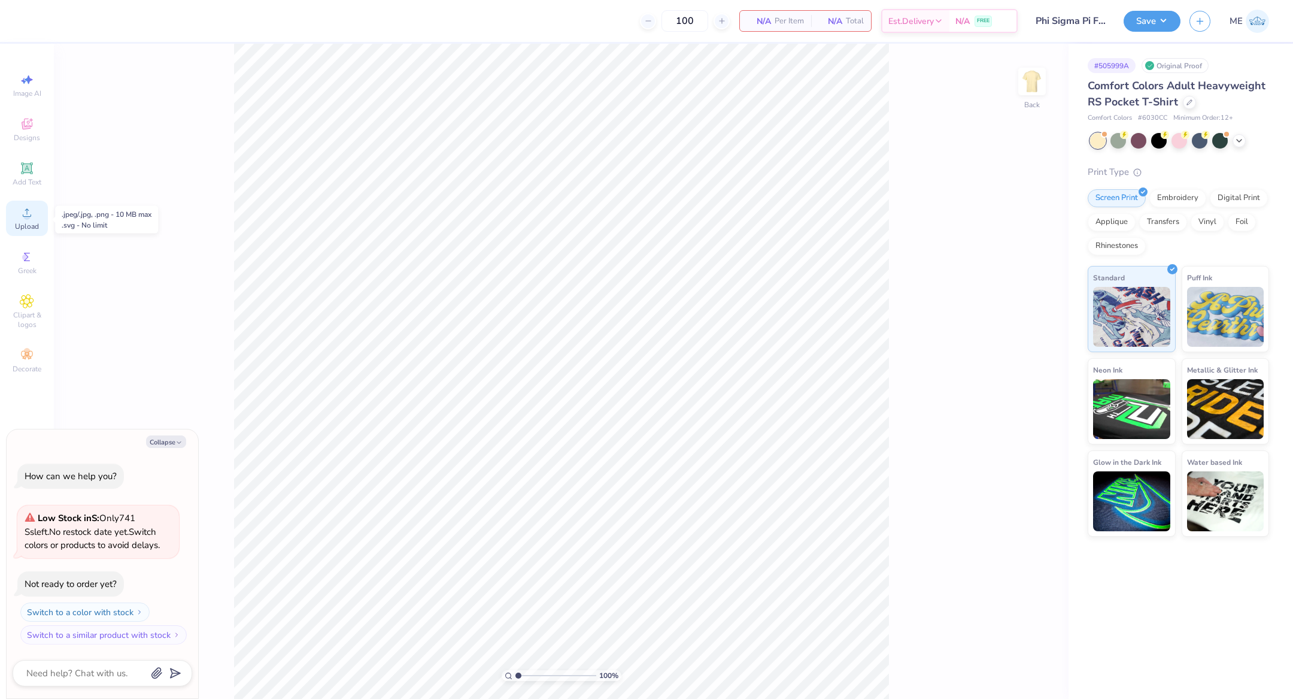
click at [34, 219] on div "Upload" at bounding box center [27, 218] width 42 height 35
click at [19, 217] on div "Upload" at bounding box center [27, 218] width 42 height 35
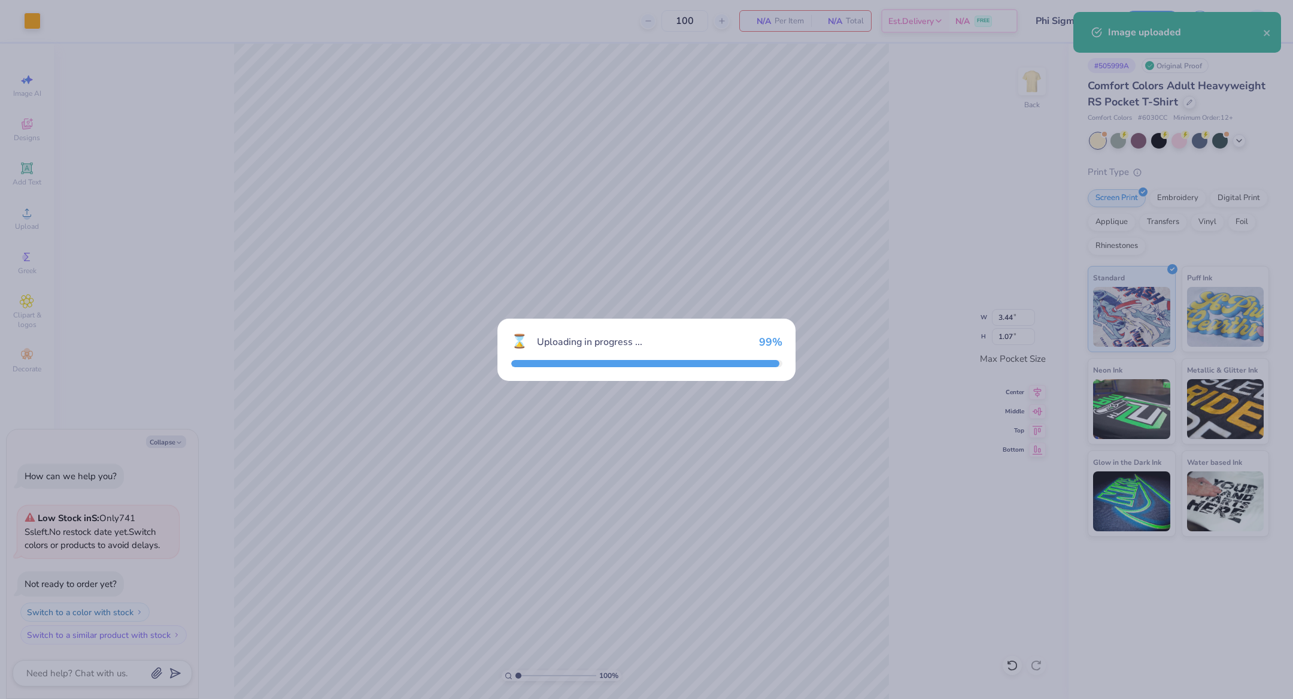
type textarea "x"
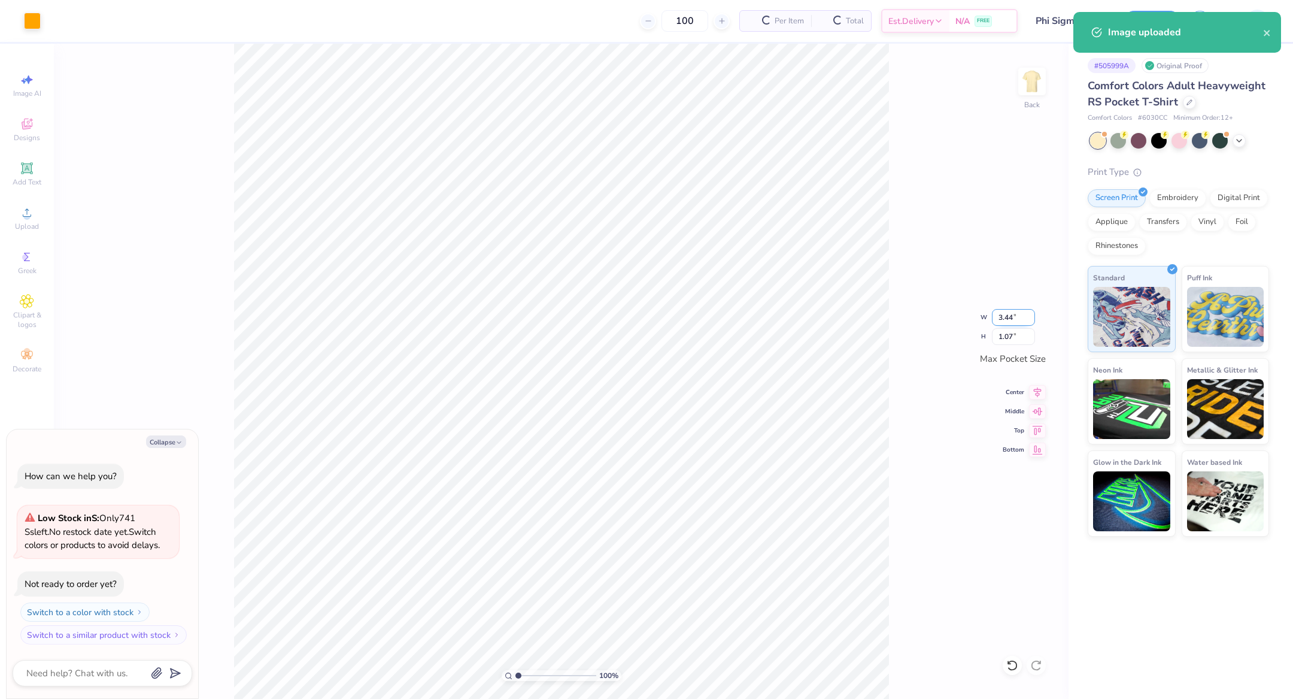
click at [1019, 315] on input "3.44" at bounding box center [1013, 317] width 43 height 17
type input "3"
type textarea "x"
type input "3.00"
type input "0.94"
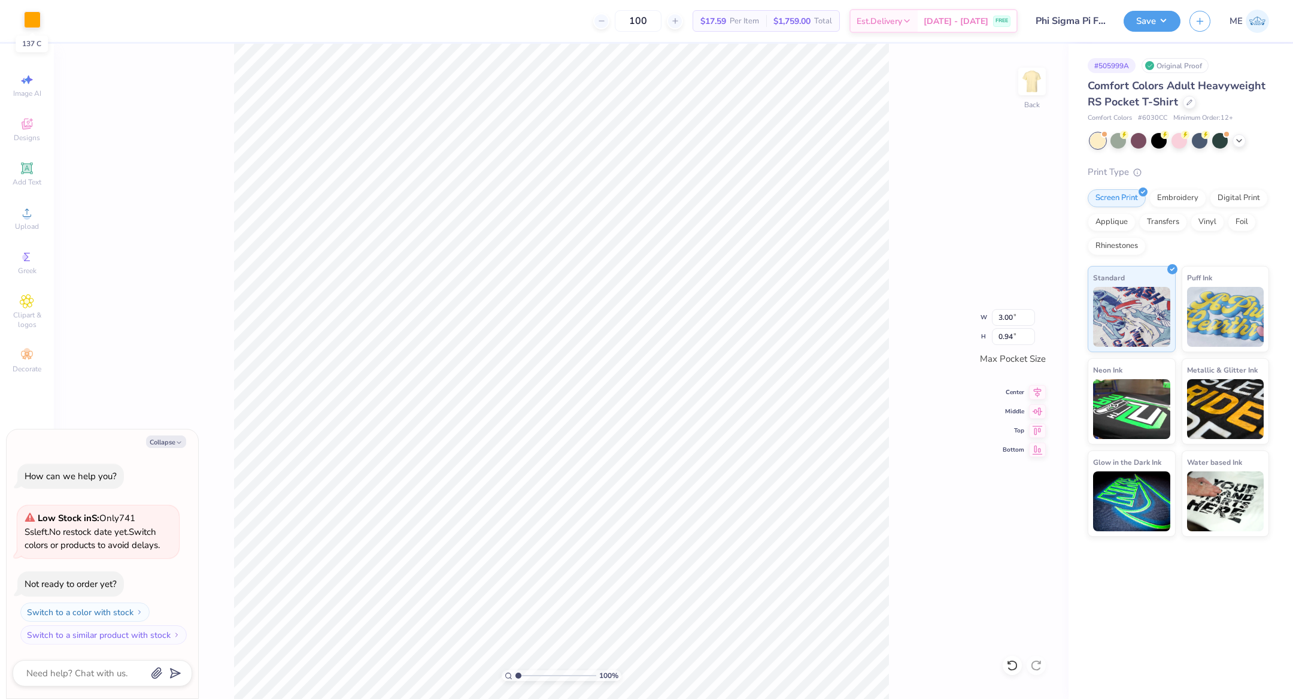
click at [35, 24] on div at bounding box center [32, 19] width 17 height 17
type textarea "x"
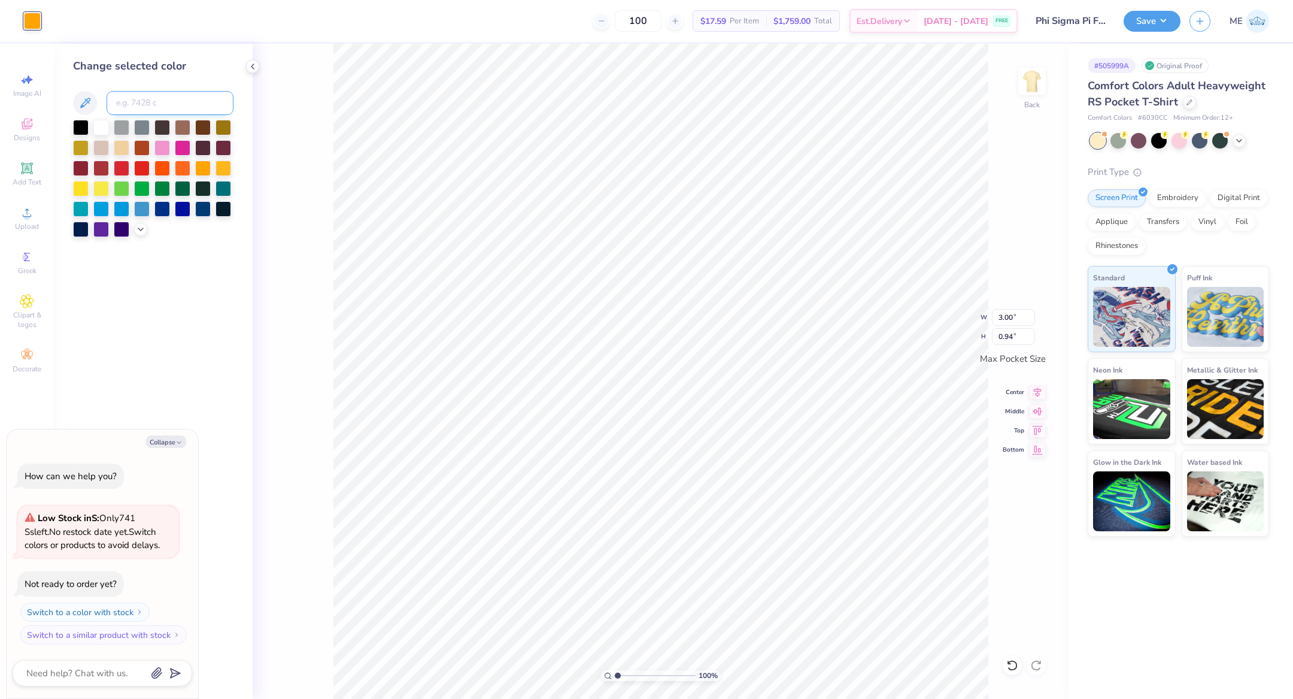
click at [144, 104] on input at bounding box center [170, 103] width 127 height 24
type input "5535"
type textarea "x"
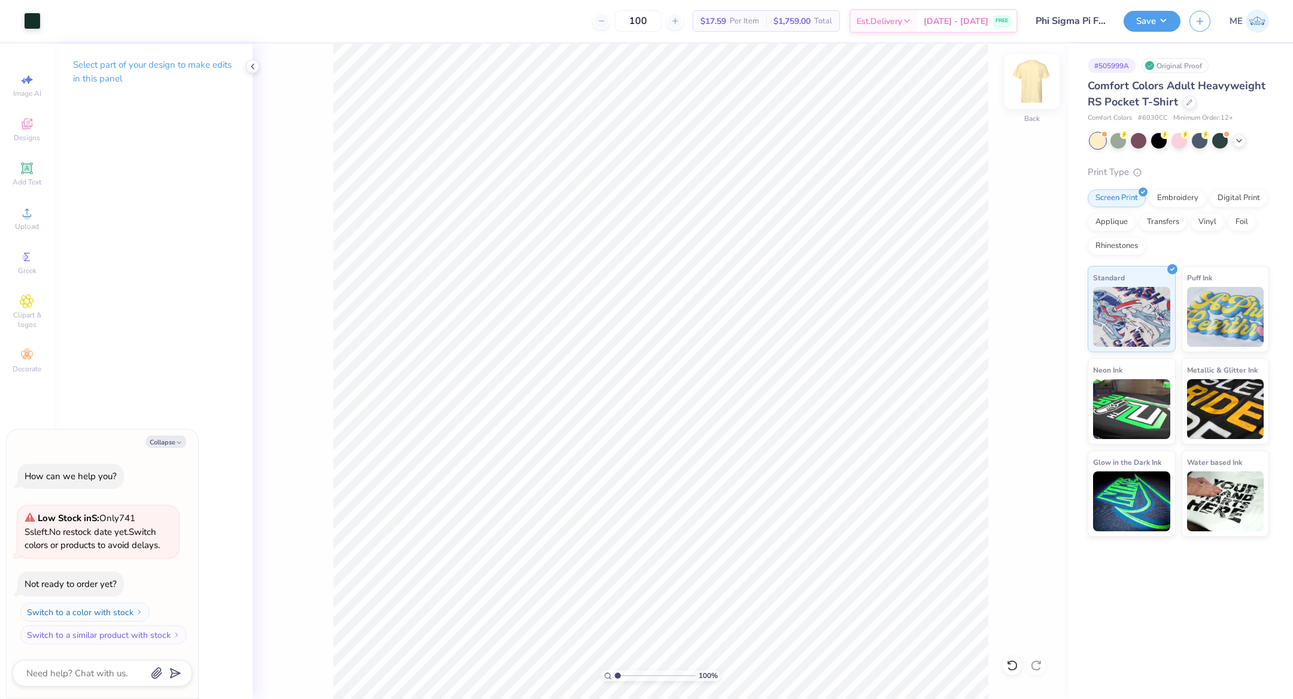
click at [1043, 95] on img at bounding box center [1032, 81] width 48 height 48
click at [31, 216] on icon at bounding box center [27, 212] width 14 height 14
click at [29, 215] on circle at bounding box center [26, 216] width 7 height 7
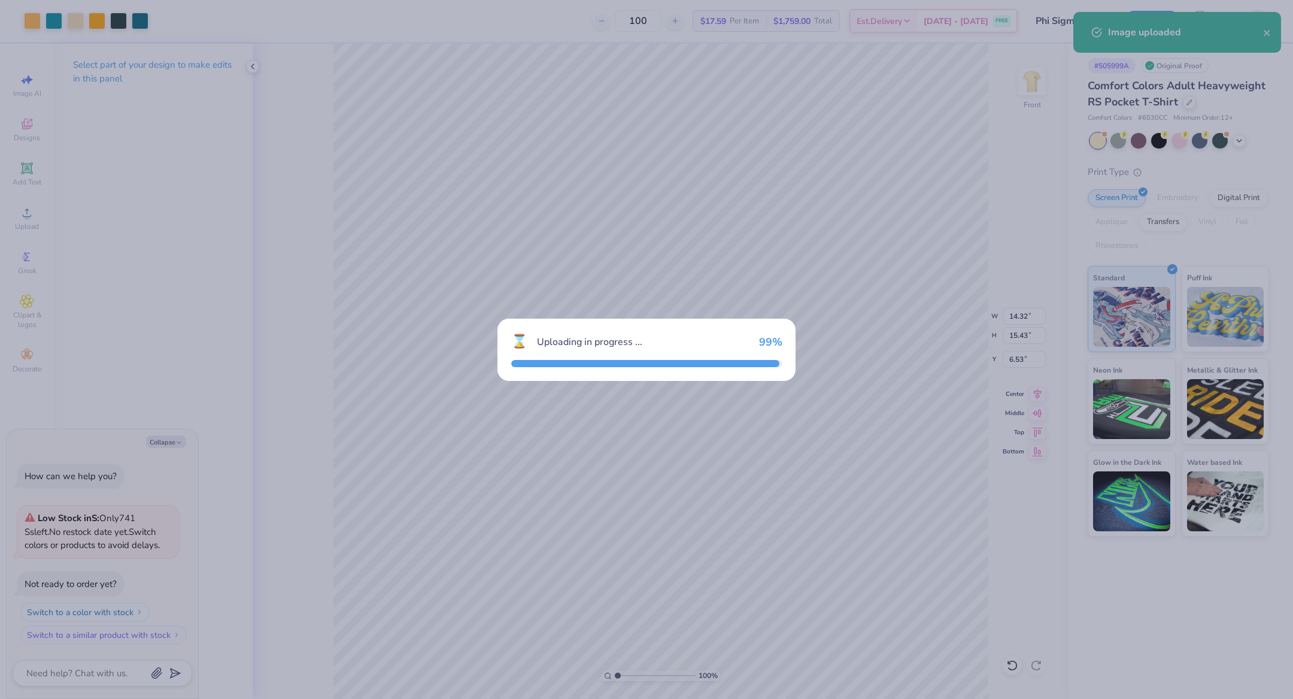
type textarea "x"
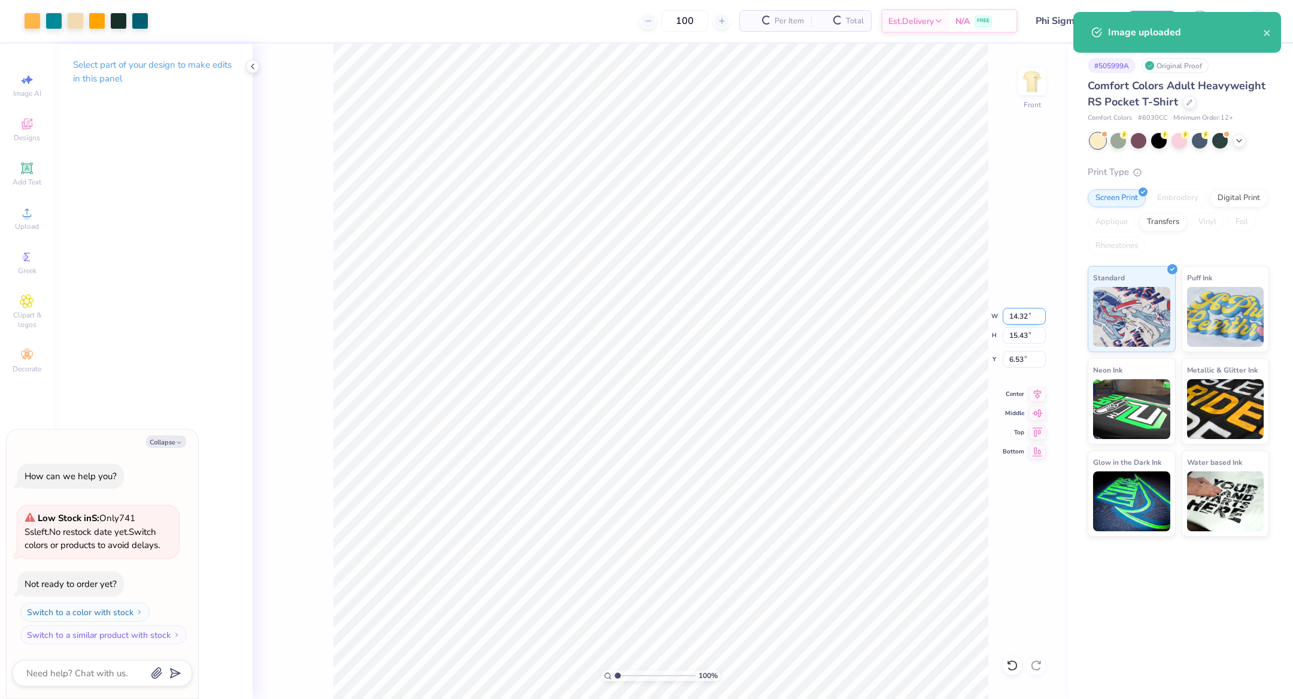
click at [1024, 316] on input "14.32" at bounding box center [1024, 316] width 43 height 17
type input "12"
type textarea "x"
type input "12.00"
type input "12.93"
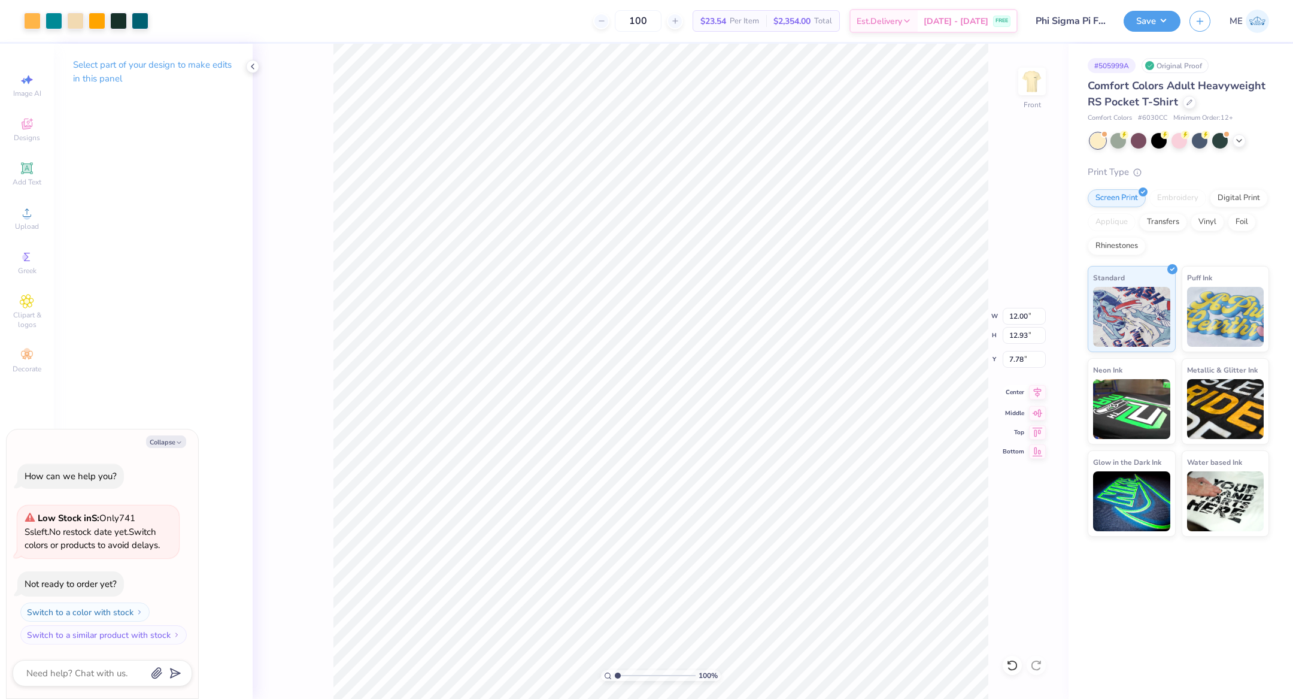
click at [1034, 389] on icon at bounding box center [1038, 392] width 8 height 10
click at [1018, 356] on input "7.78" at bounding box center [1024, 359] width 43 height 17
type input "3.00"
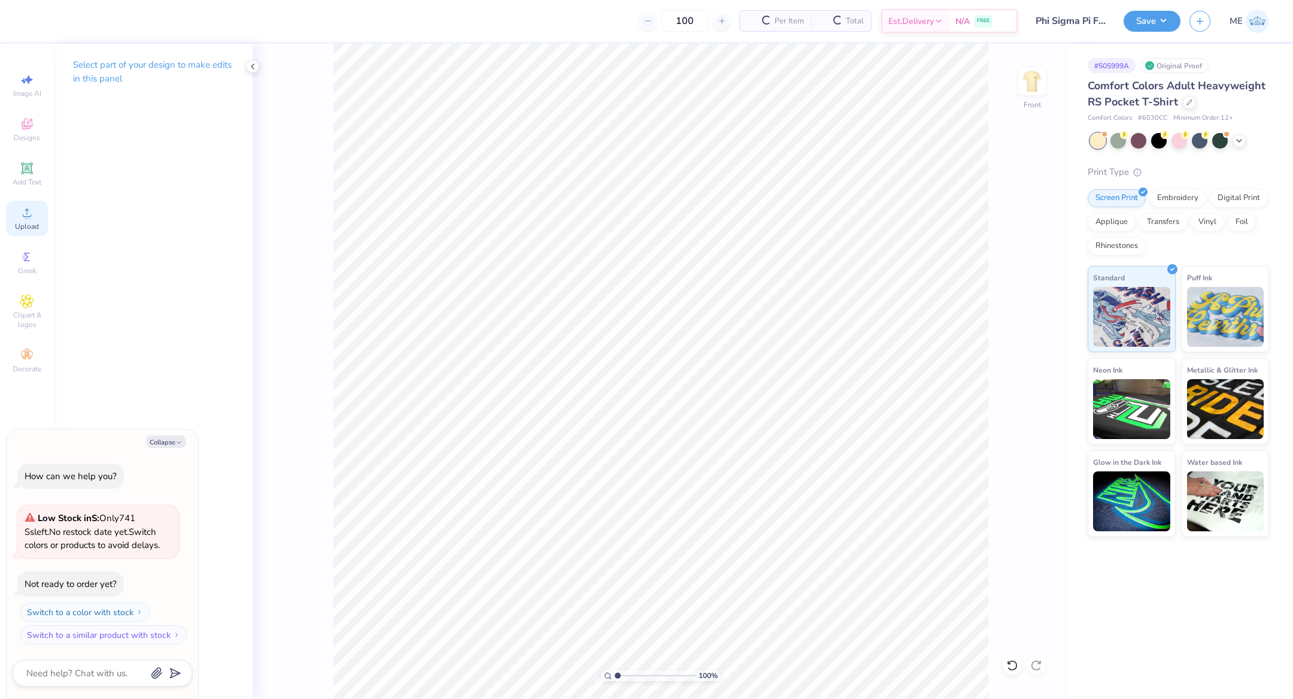
click at [25, 204] on div "Upload" at bounding box center [27, 218] width 42 height 35
click at [35, 218] on div "Upload" at bounding box center [27, 218] width 42 height 35
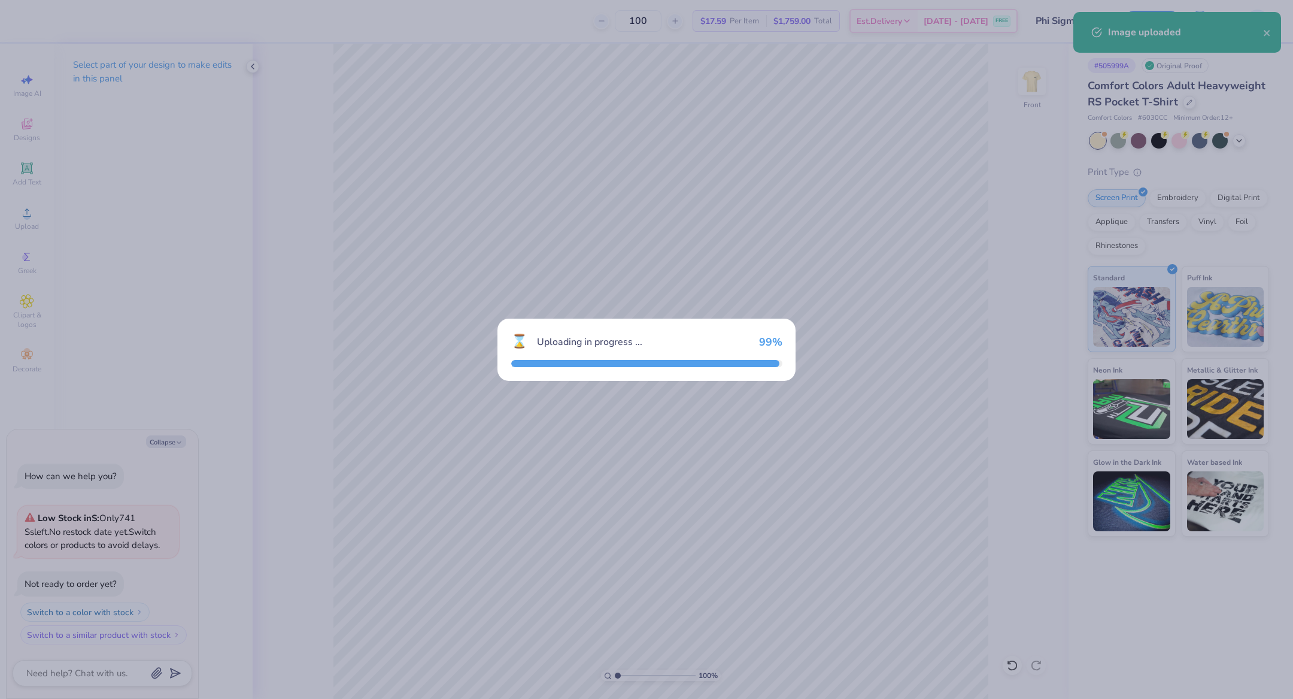
type textarea "x"
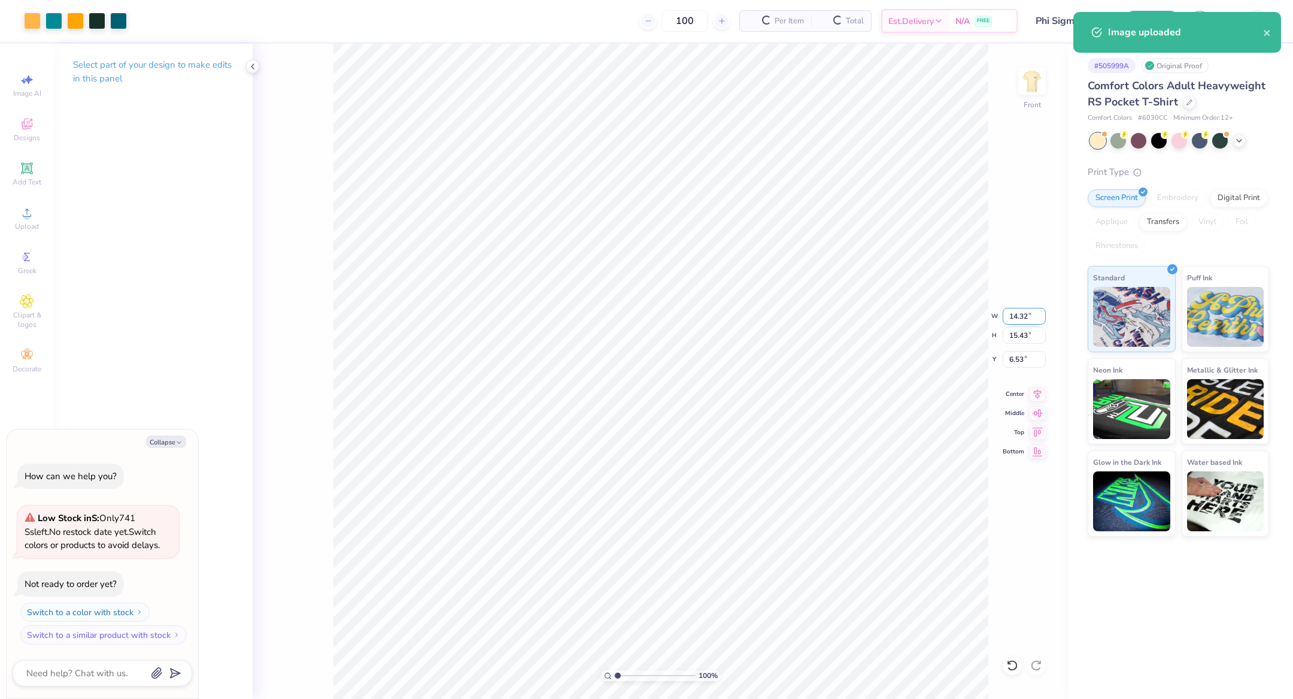
click at [1012, 318] on input "14.32" at bounding box center [1024, 316] width 43 height 17
type input "12"
type textarea "x"
type input "12.00"
type input "12.93"
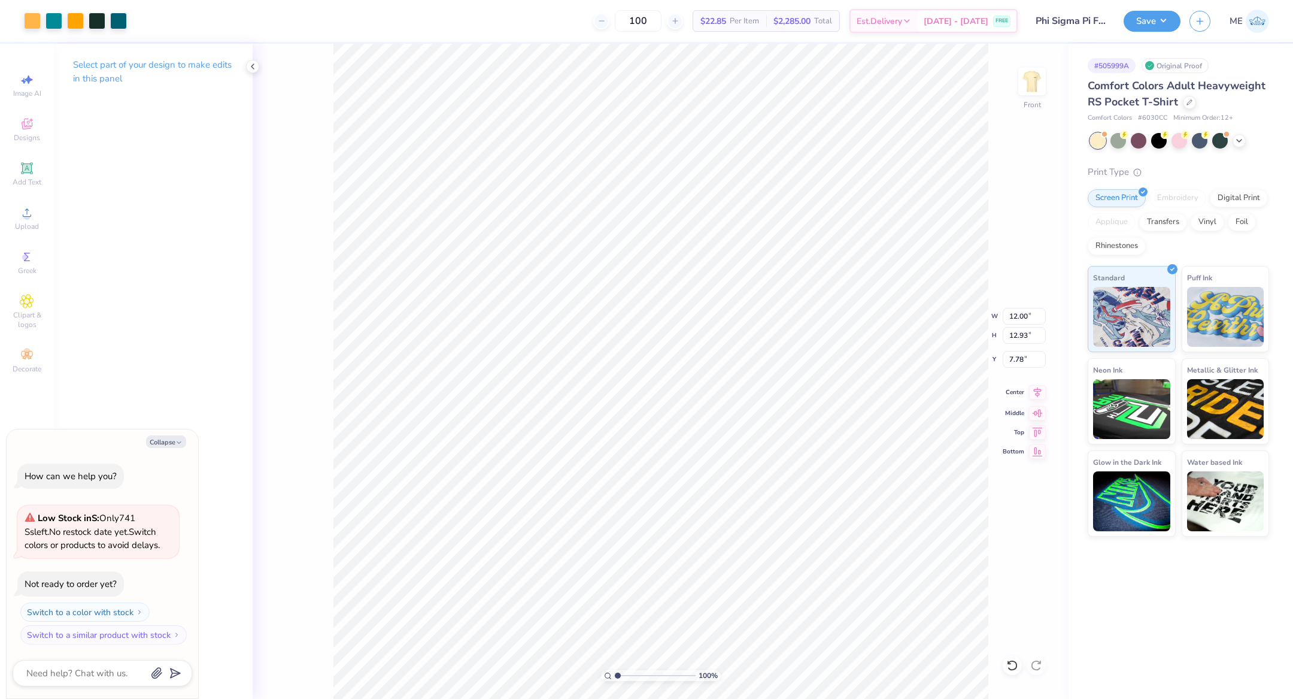
click at [1040, 387] on icon at bounding box center [1037, 392] width 17 height 14
click at [1021, 357] on input "7.78" at bounding box center [1024, 359] width 43 height 17
type input "3"
type textarea "x"
type input "3.00"
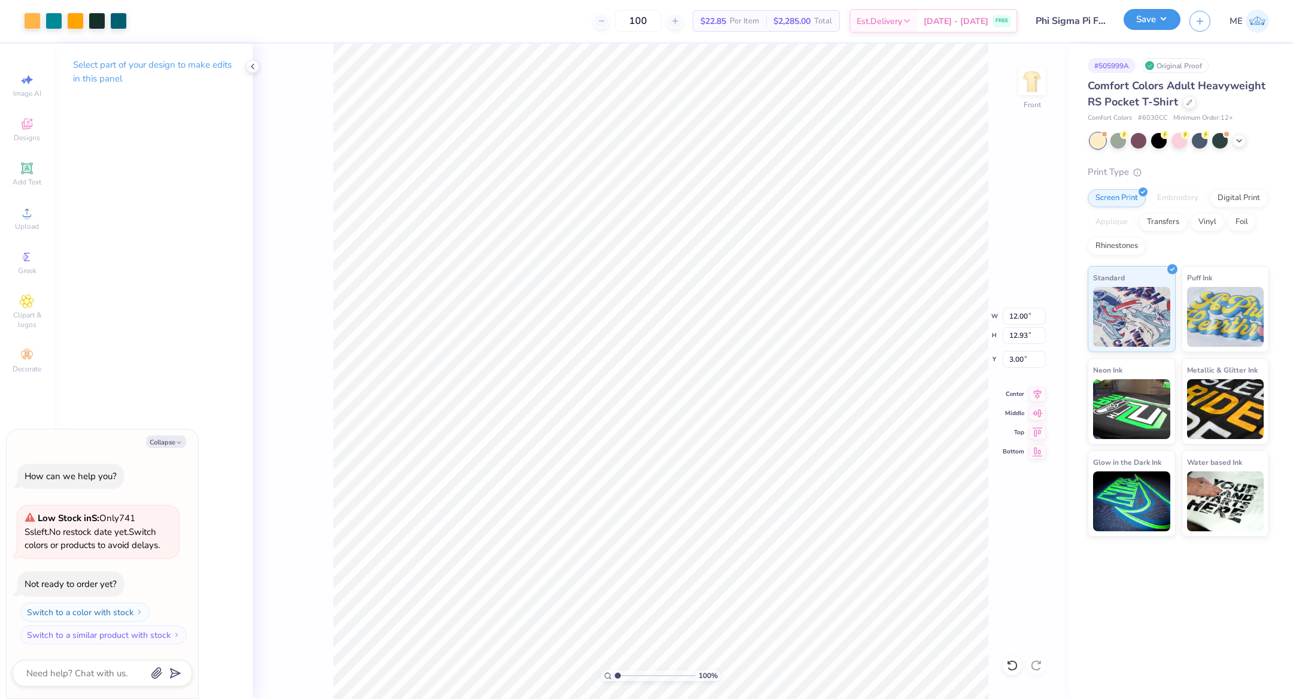
click at [1161, 20] on button "Save" at bounding box center [1152, 19] width 57 height 21
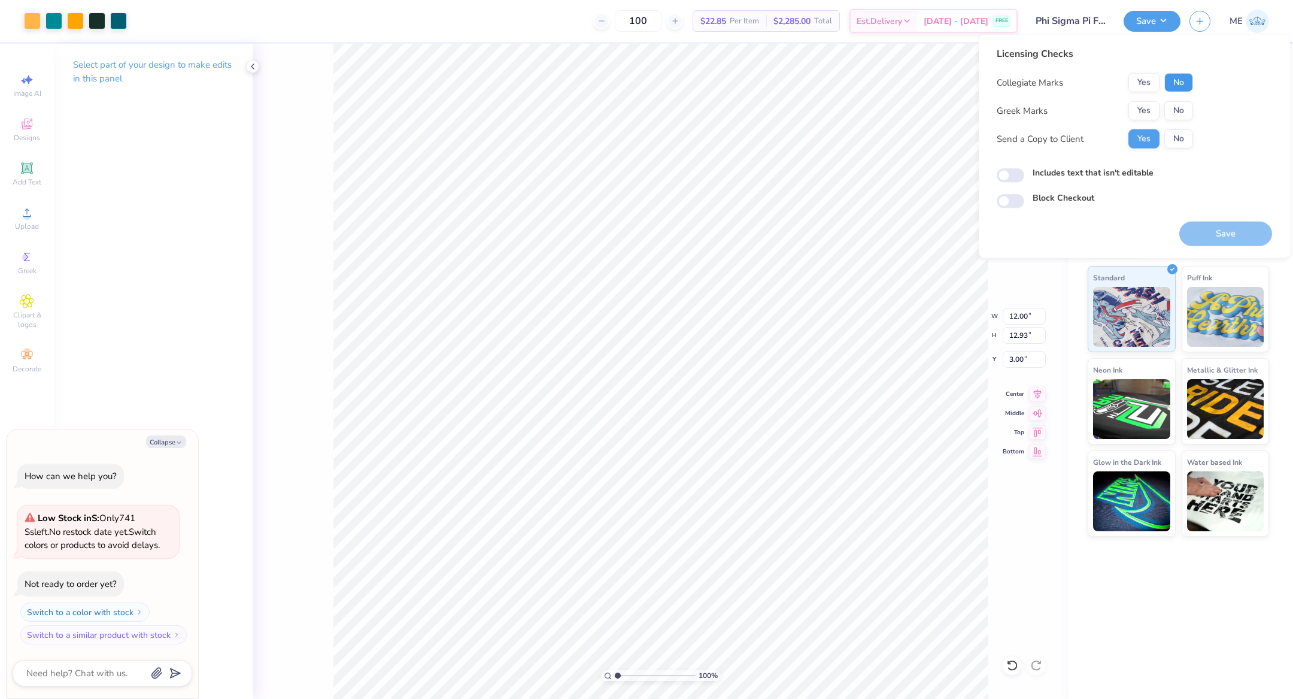
click at [1191, 81] on button "No" at bounding box center [1178, 82] width 29 height 19
click at [1171, 108] on button "No" at bounding box center [1178, 110] width 29 height 19
type textarea "x"
click at [1008, 176] on input "Includes text that isn't editable" at bounding box center [1011, 175] width 28 height 14
checkbox input "true"
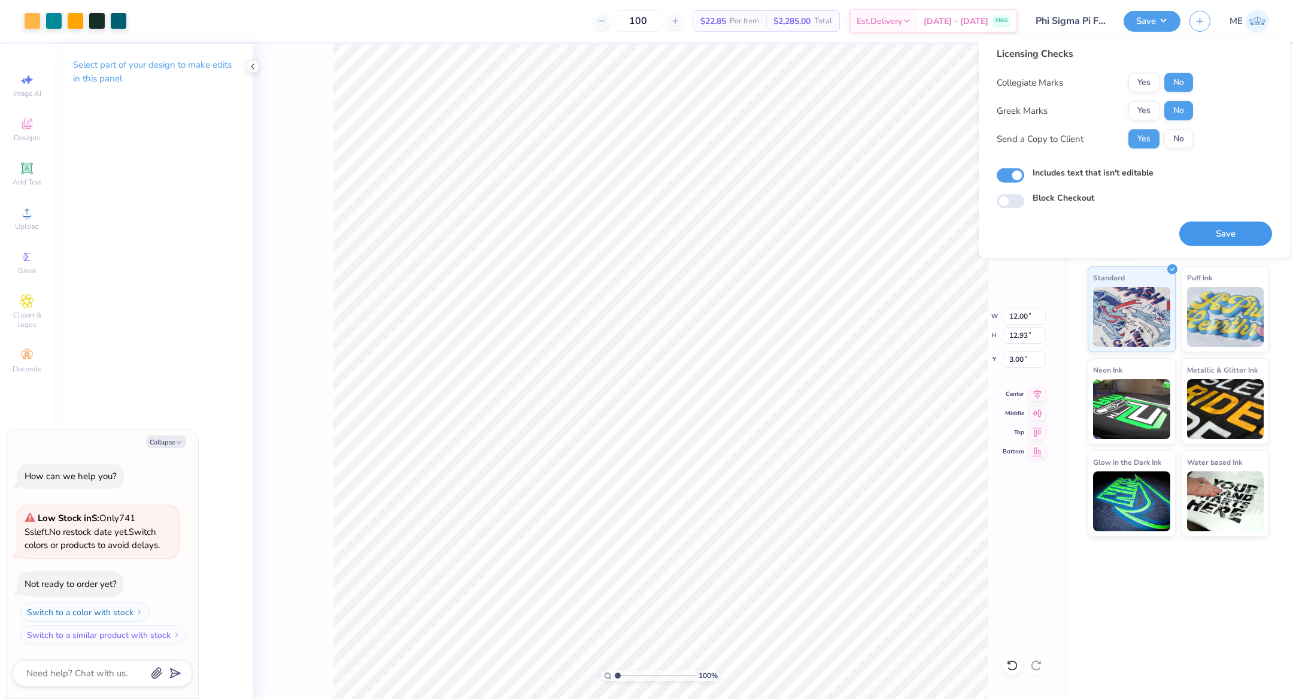
click at [1191, 227] on button "Save" at bounding box center [1225, 233] width 93 height 25
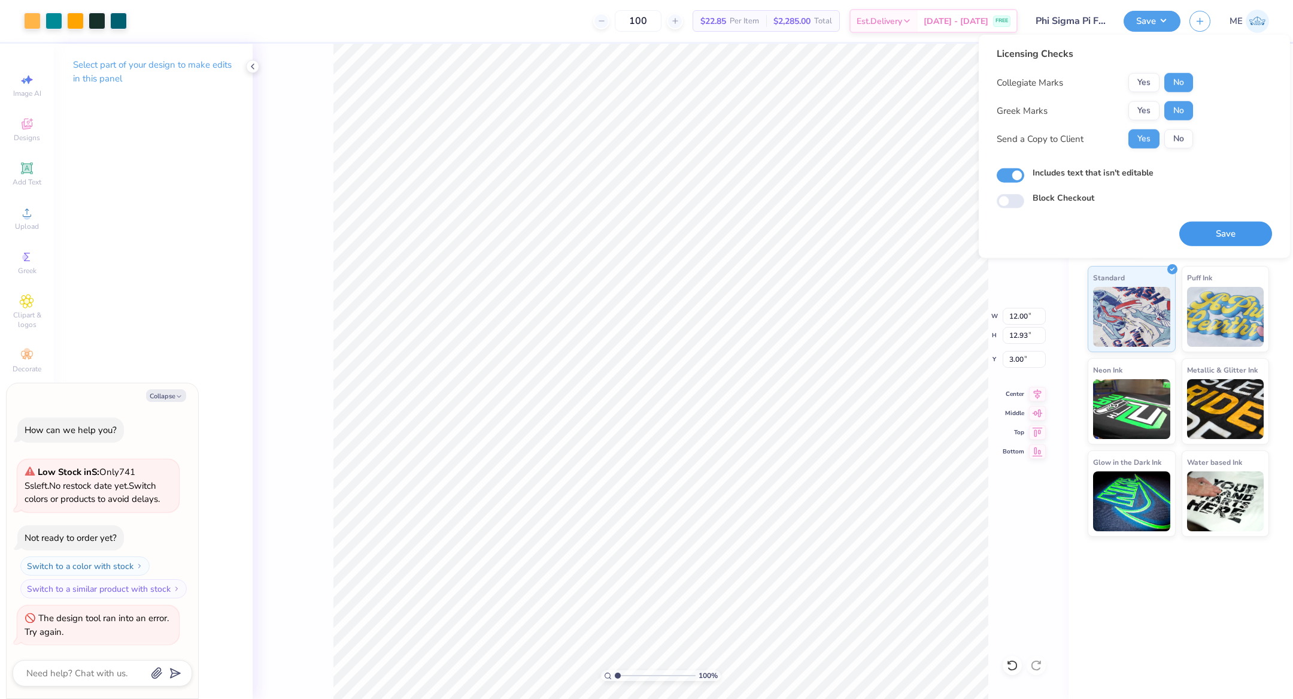
click at [1252, 233] on button "Save" at bounding box center [1225, 233] width 93 height 25
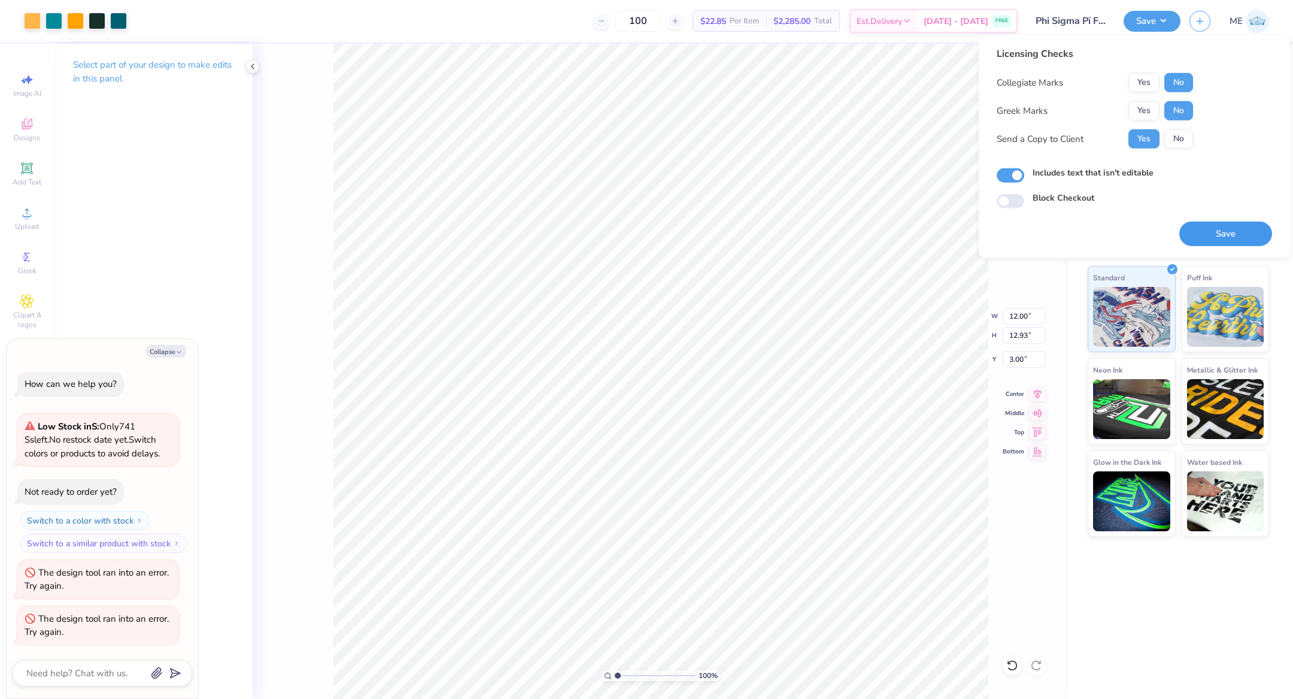
click at [1244, 234] on button "Save" at bounding box center [1225, 233] width 93 height 25
type textarea "x"
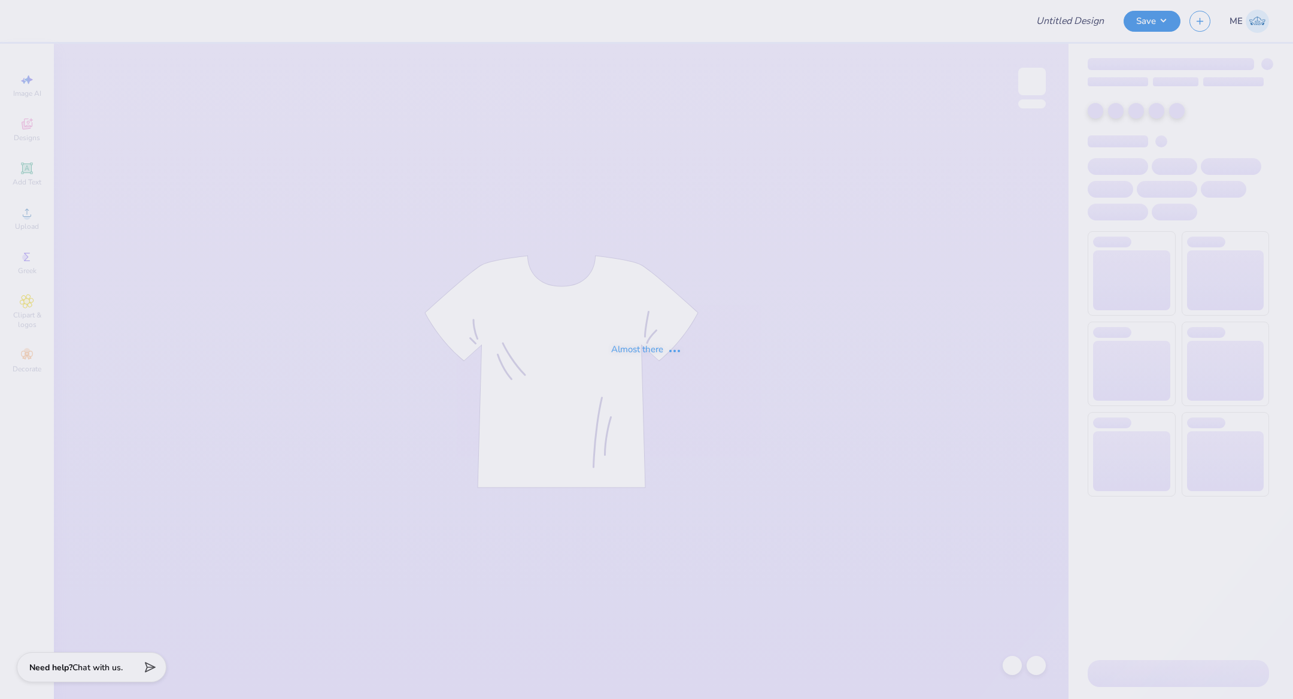
type input "Parents weekend tee"
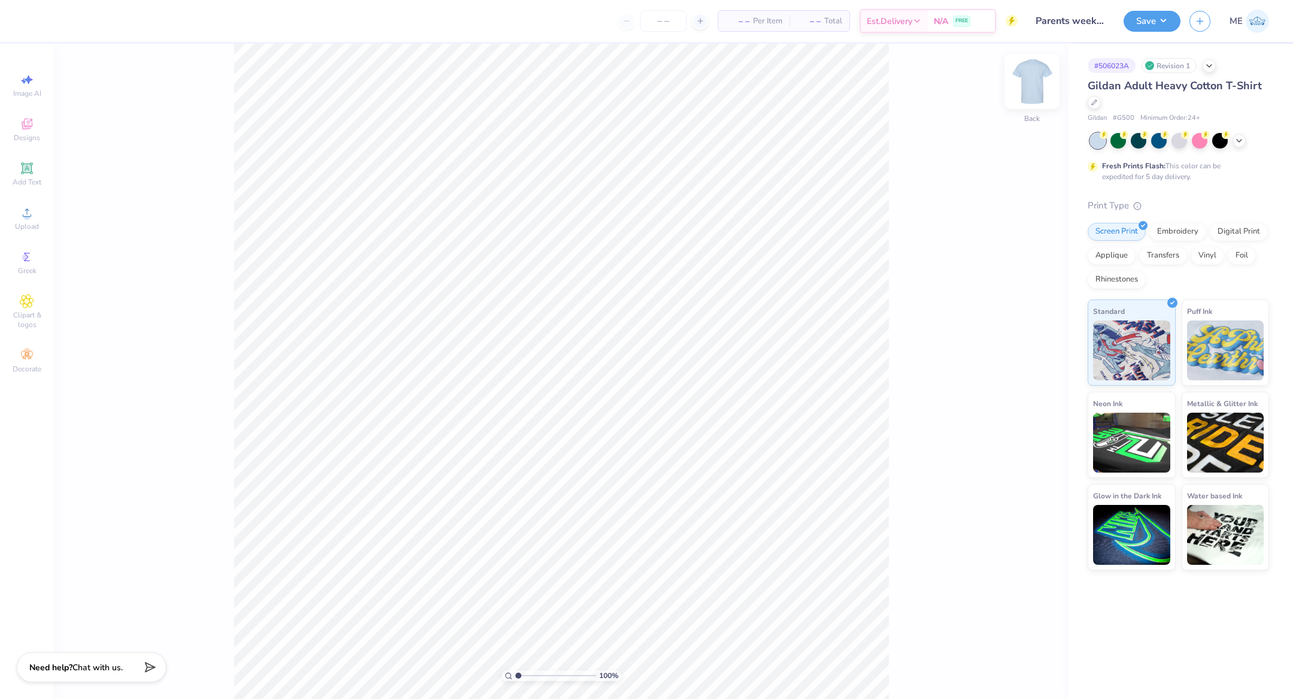
click at [1043, 76] on img at bounding box center [1032, 81] width 48 height 48
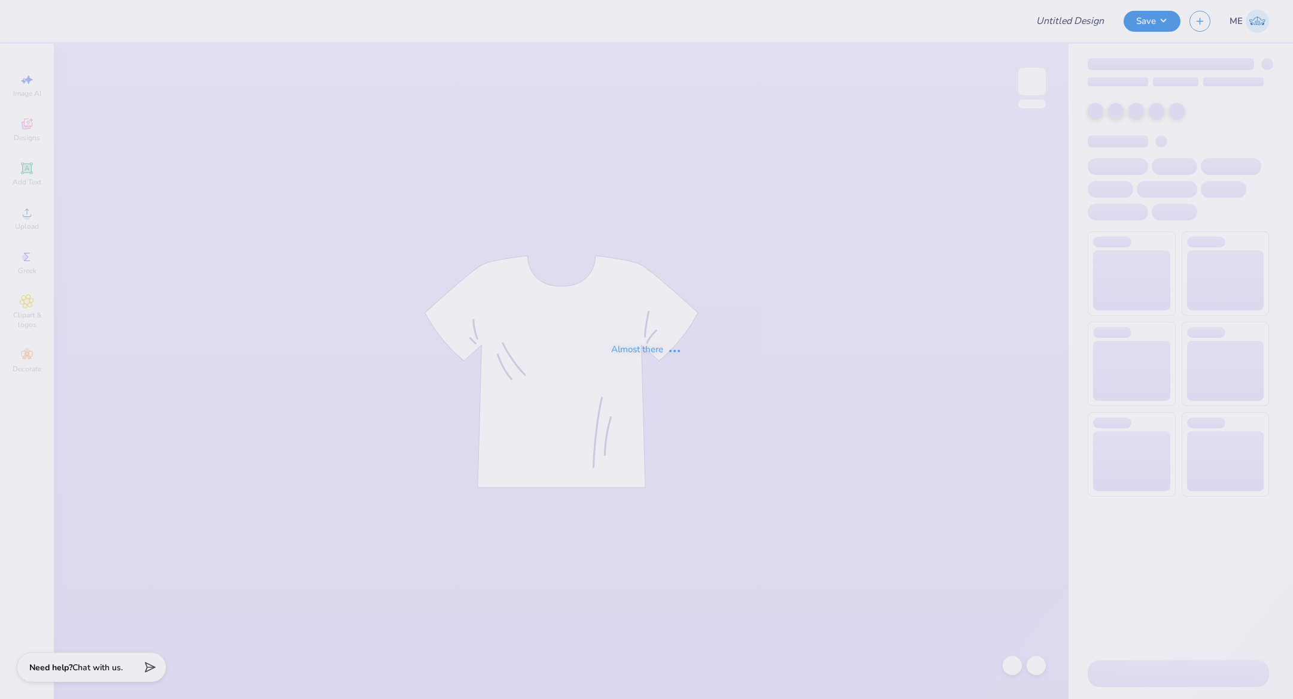
type input "Parents weekend tee"
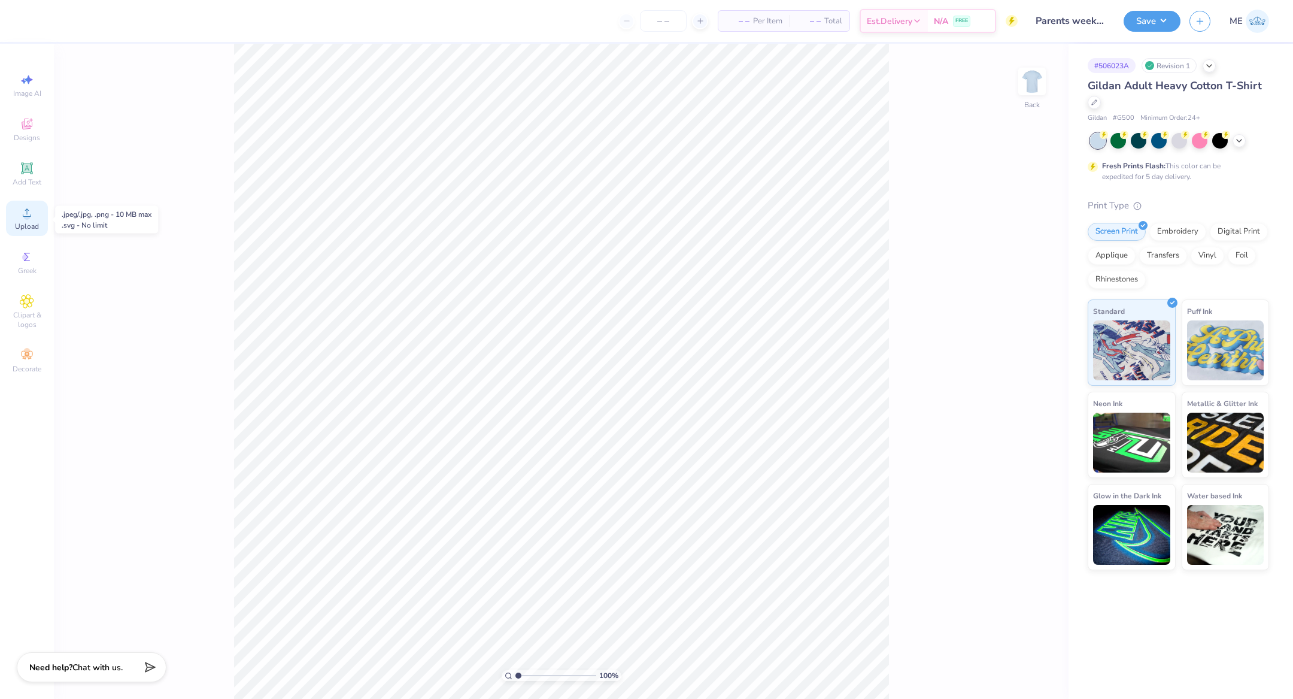
click at [29, 221] on div "Upload" at bounding box center [27, 218] width 42 height 35
click at [30, 206] on icon at bounding box center [27, 212] width 14 height 14
click at [29, 217] on icon at bounding box center [27, 212] width 8 height 8
click at [23, 205] on div "Upload" at bounding box center [27, 218] width 42 height 35
click at [20, 230] on span "Upload" at bounding box center [27, 226] width 24 height 10
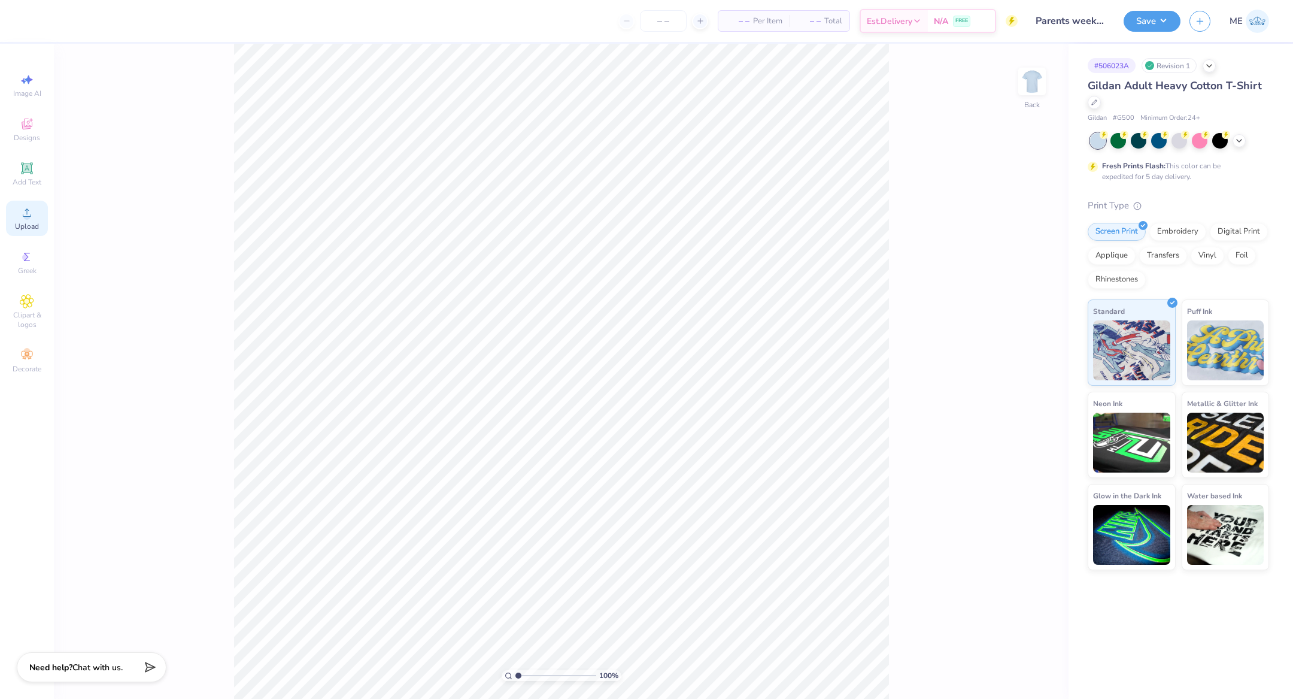
click at [38, 221] on div "Upload" at bounding box center [27, 218] width 42 height 35
click at [16, 213] on div "Upload" at bounding box center [27, 218] width 42 height 35
click at [20, 211] on icon at bounding box center [27, 212] width 14 height 14
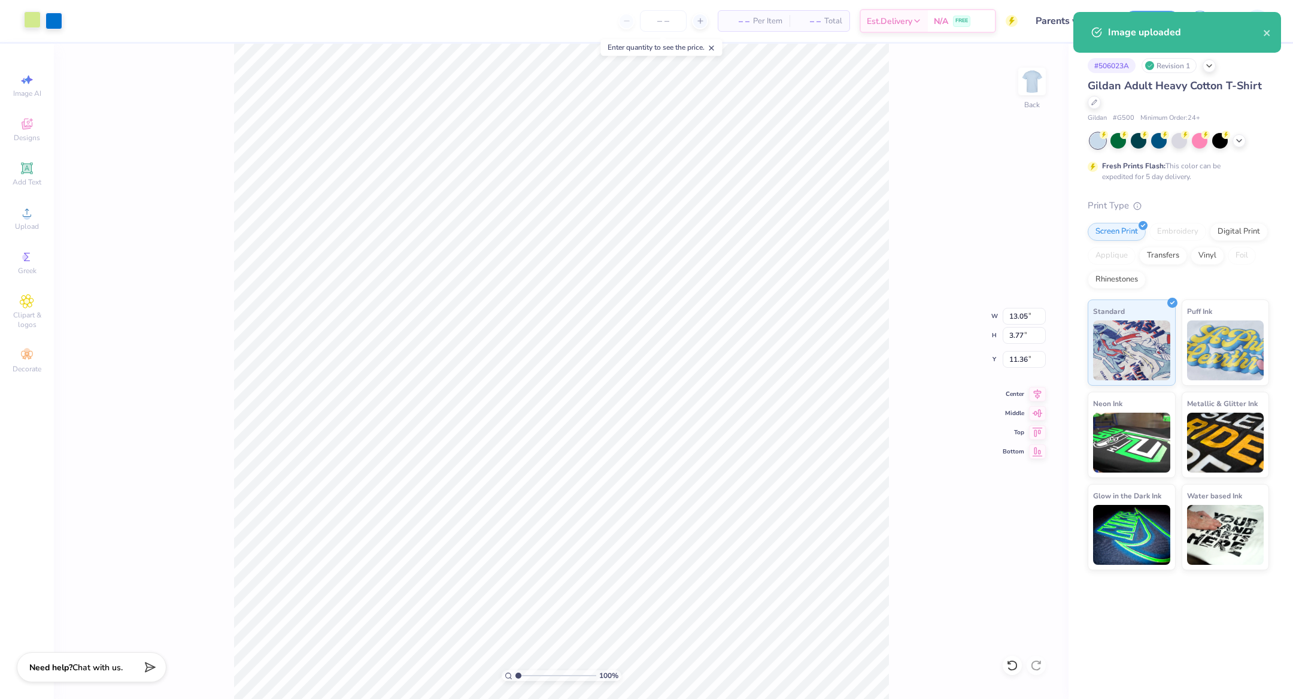
click at [34, 23] on div at bounding box center [32, 19] width 17 height 17
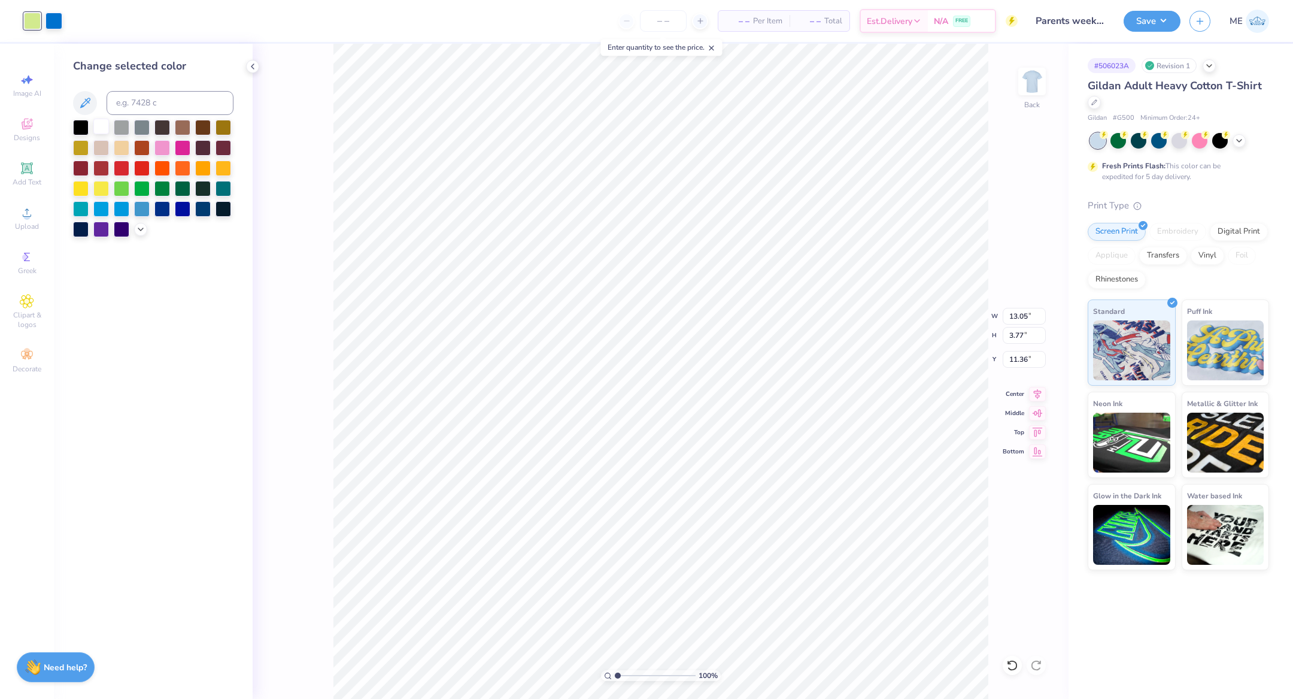
click at [101, 127] on div at bounding box center [101, 127] width 16 height 16
click at [1010, 316] on input "13.05" at bounding box center [1024, 316] width 43 height 17
type input "12.00"
type input "3.47"
click at [1022, 362] on input "11.52" at bounding box center [1024, 359] width 43 height 17
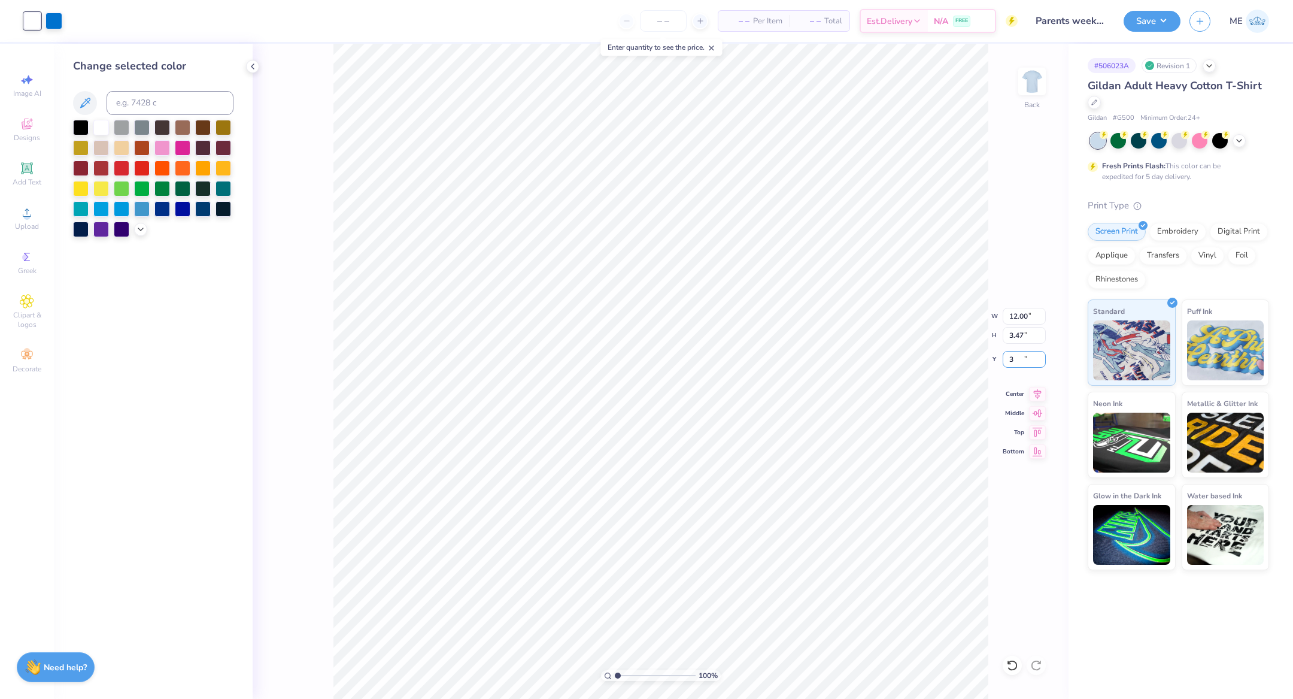
type input "3.00"
drag, startPoint x: 1040, startPoint y: 394, endPoint x: 996, endPoint y: 392, distance: 43.8
click at [1040, 394] on icon at bounding box center [1037, 394] width 17 height 14
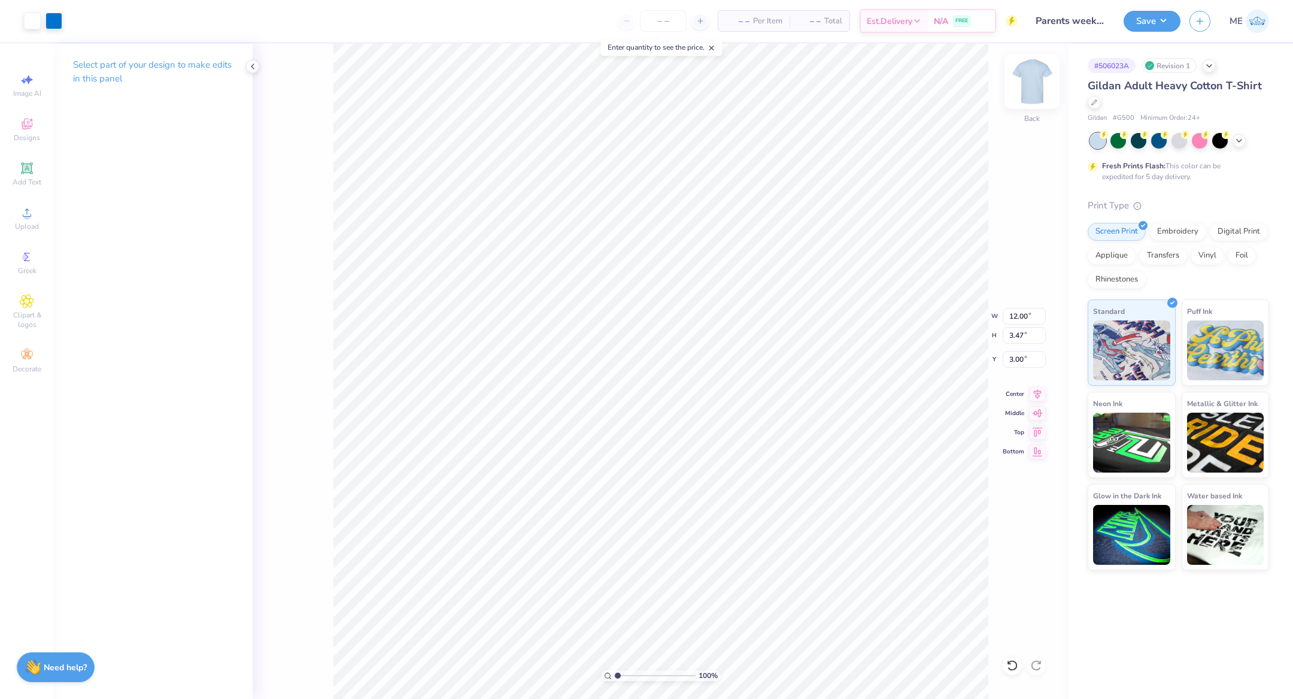
click at [1027, 95] on img at bounding box center [1032, 81] width 48 height 48
click at [1027, 78] on img at bounding box center [1032, 81] width 48 height 48
click at [24, 25] on div at bounding box center [32, 19] width 17 height 17
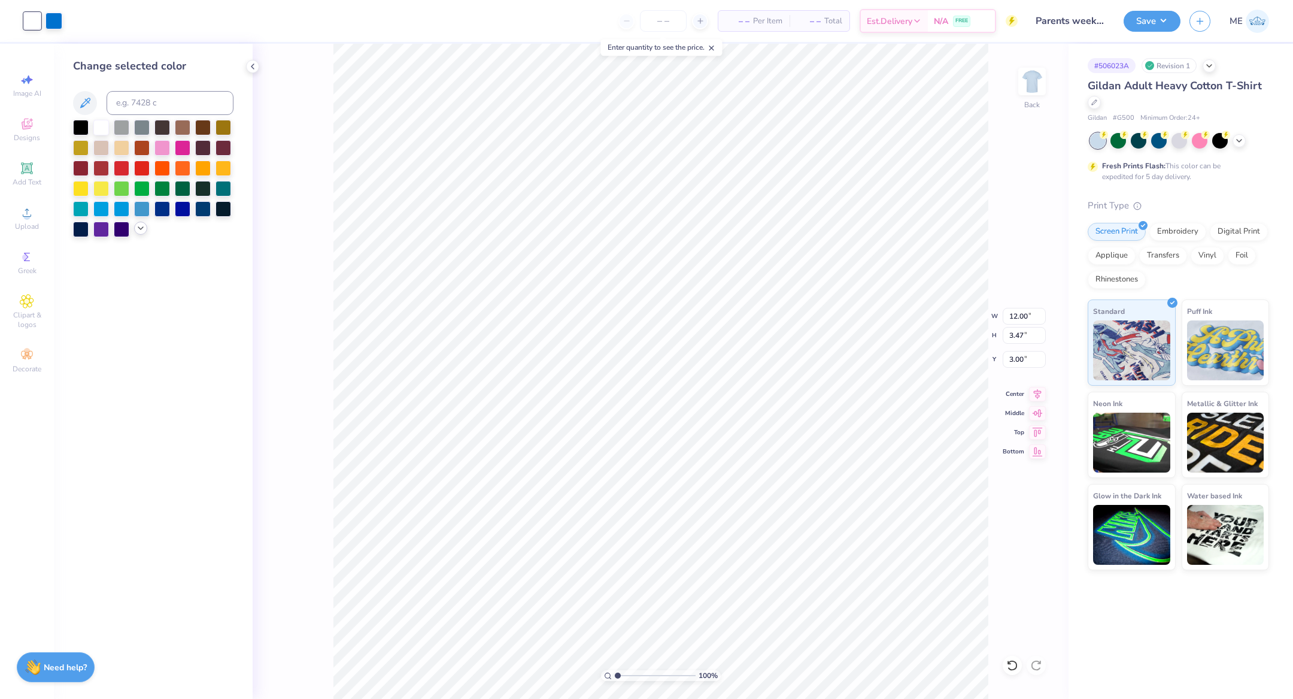
click at [136, 229] on icon at bounding box center [141, 228] width 10 height 10
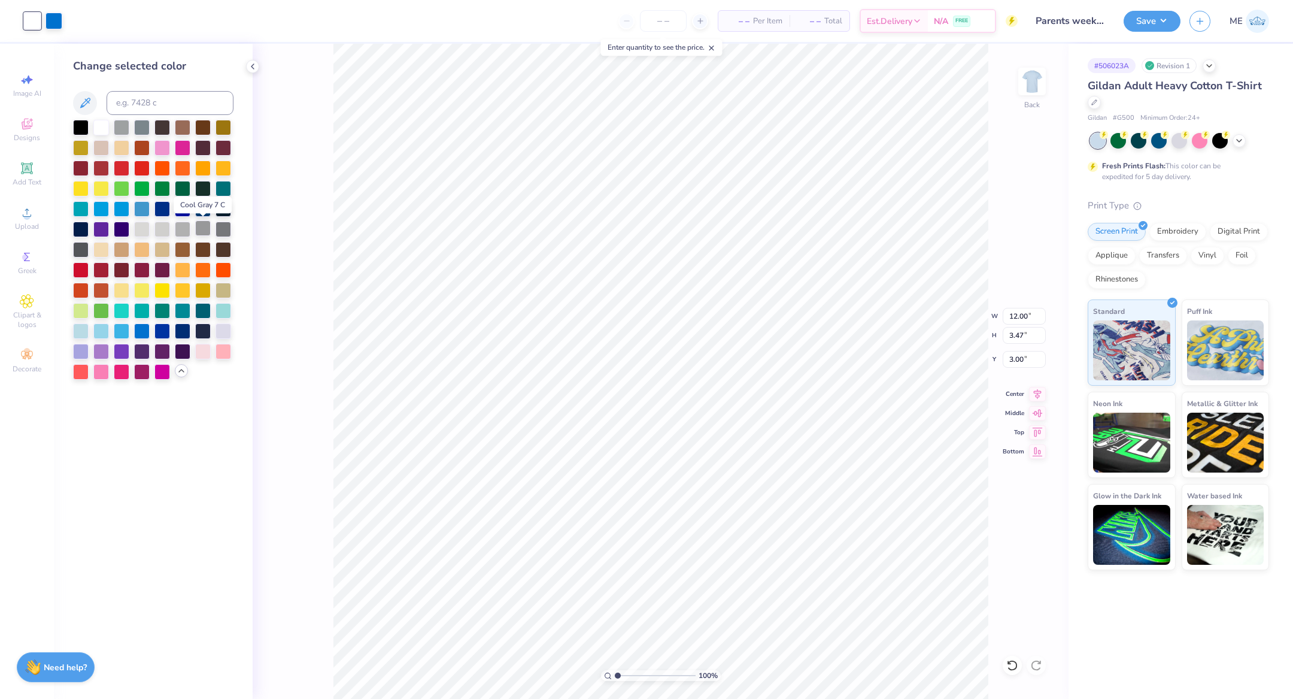
click at [198, 230] on div at bounding box center [203, 228] width 16 height 16
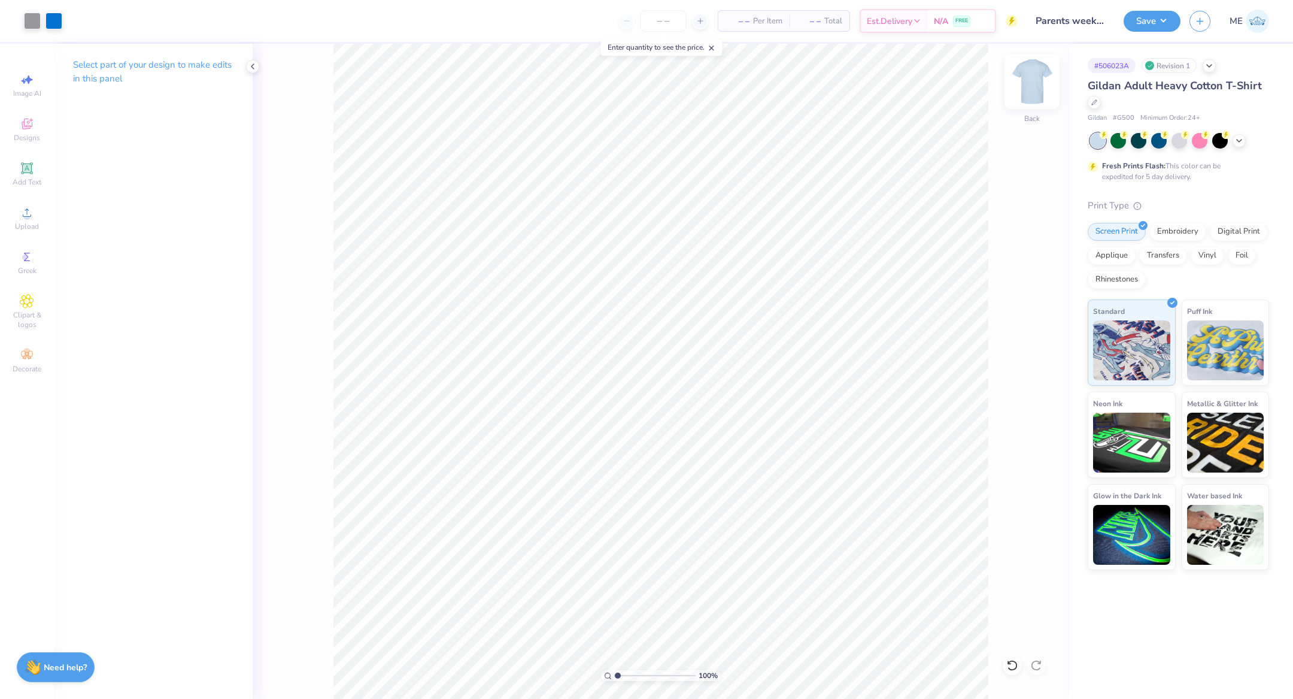
click at [1041, 75] on img at bounding box center [1032, 81] width 48 height 48
click at [31, 223] on span "Upload" at bounding box center [27, 226] width 24 height 10
click at [26, 218] on circle at bounding box center [26, 216] width 7 height 7
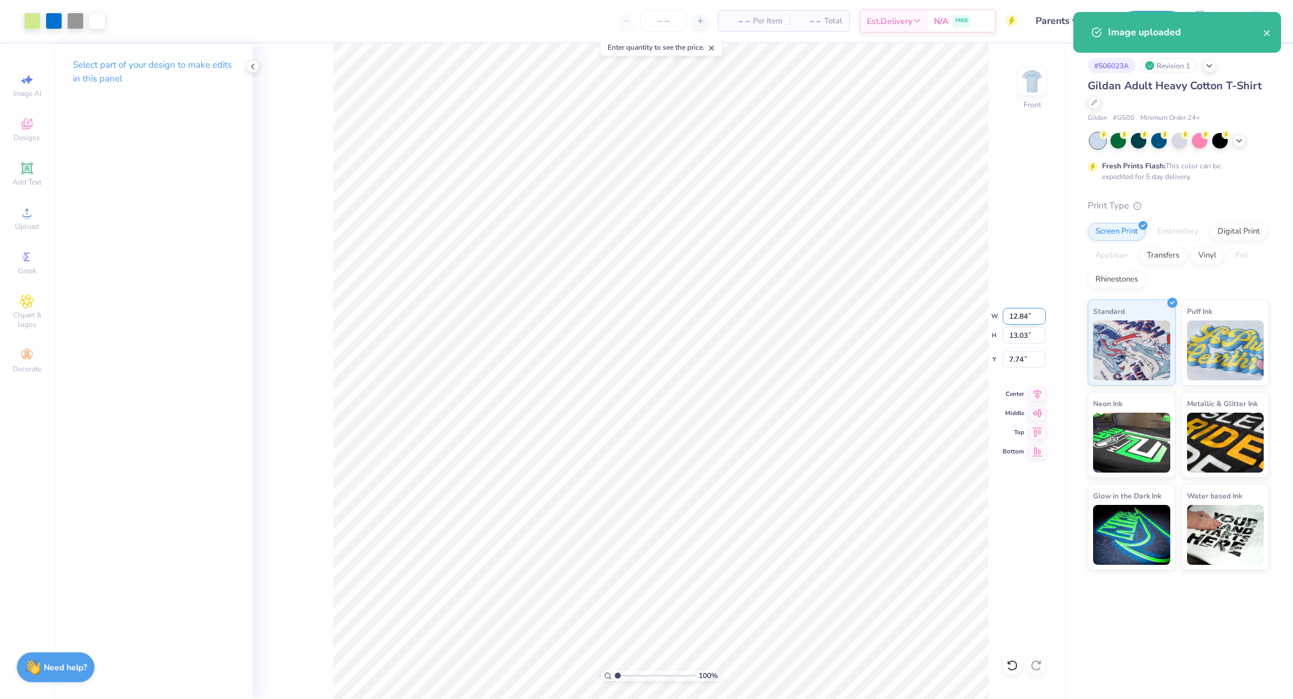
click at [1028, 315] on input "12.84" at bounding box center [1024, 316] width 43 height 17
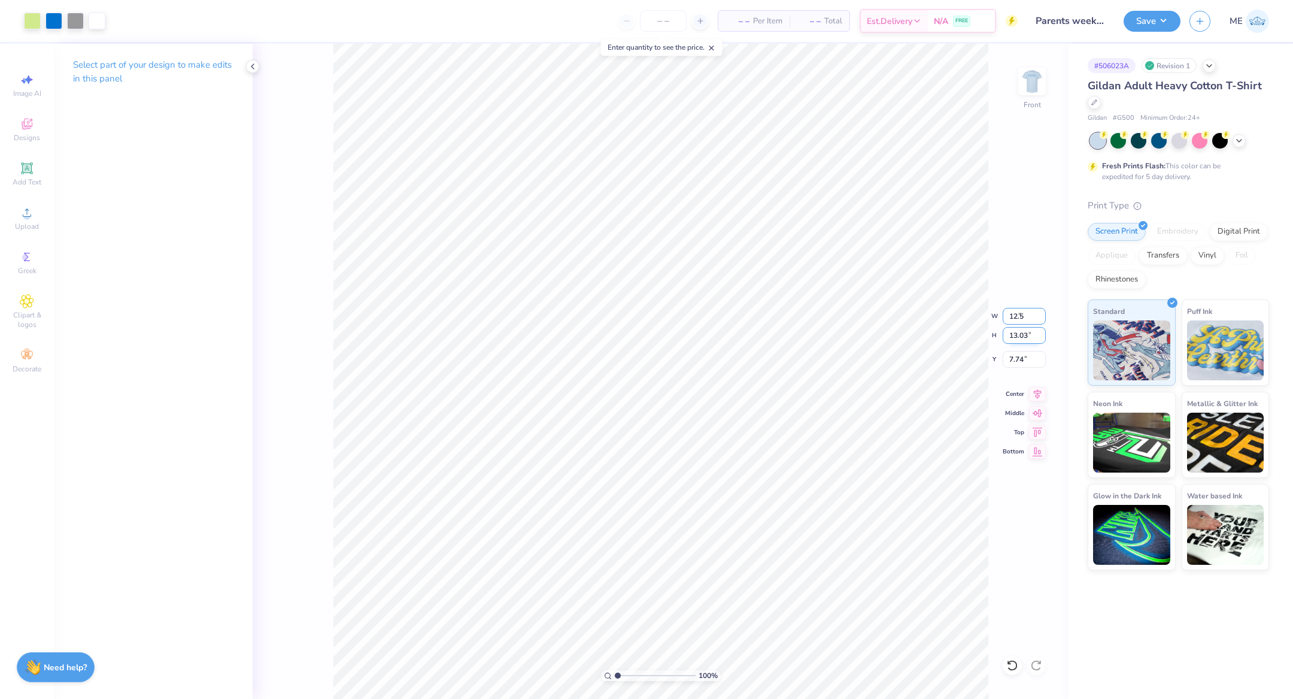
type input "12.50"
type input "12.68"
click at [1039, 393] on icon at bounding box center [1038, 392] width 8 height 10
click at [1024, 362] on input "7.91" at bounding box center [1024, 359] width 43 height 17
type input "3.00"
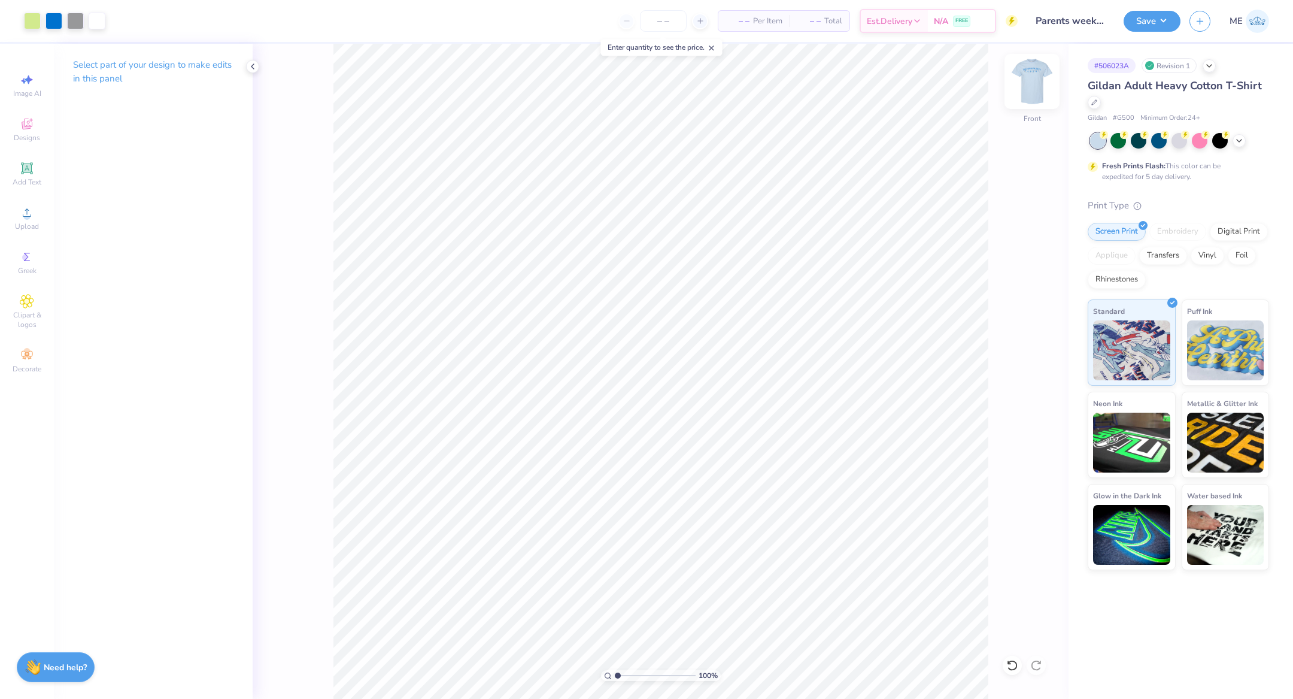
click at [1033, 81] on img at bounding box center [1032, 81] width 48 height 48
click at [1033, 81] on img at bounding box center [1032, 81] width 24 height 24
click at [1140, 26] on button "Save" at bounding box center [1152, 19] width 57 height 21
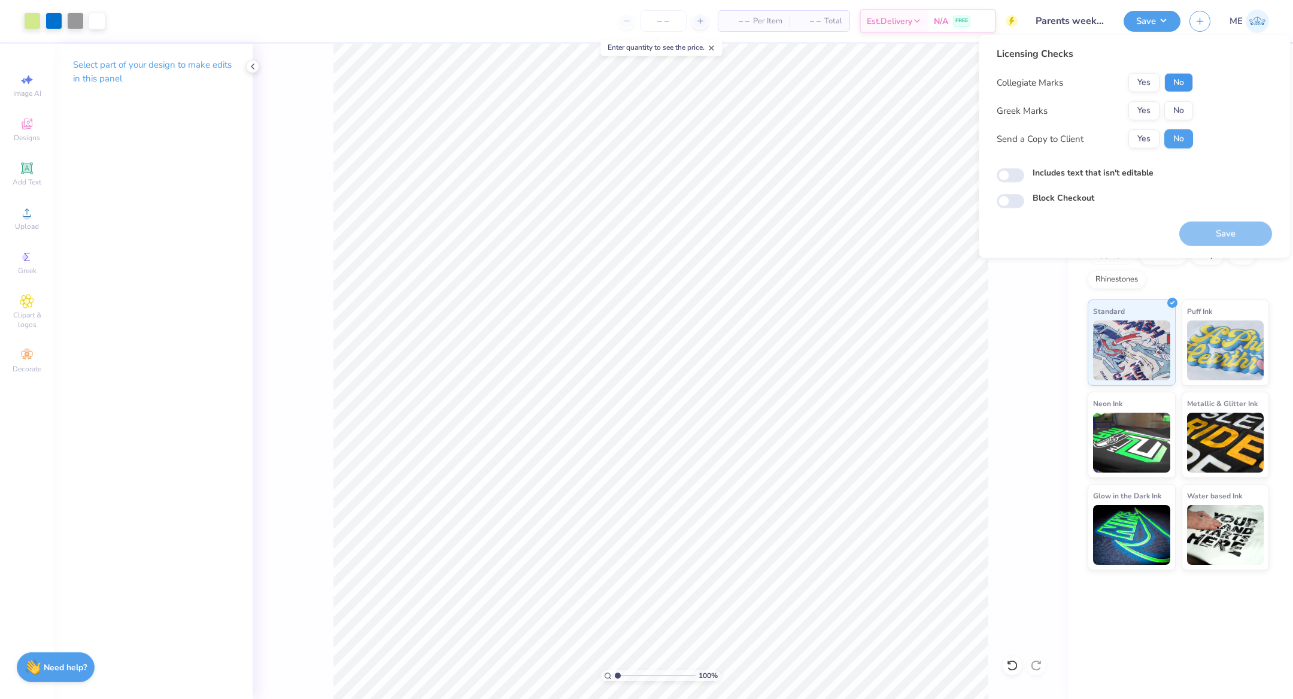
click at [1175, 84] on button "No" at bounding box center [1178, 82] width 29 height 19
click at [1175, 110] on button "No" at bounding box center [1178, 110] width 29 height 19
click at [1003, 178] on input "Includes text that isn't editable" at bounding box center [1011, 175] width 28 height 14
checkbox input "true"
click at [1218, 240] on button "Save" at bounding box center [1225, 233] width 93 height 25
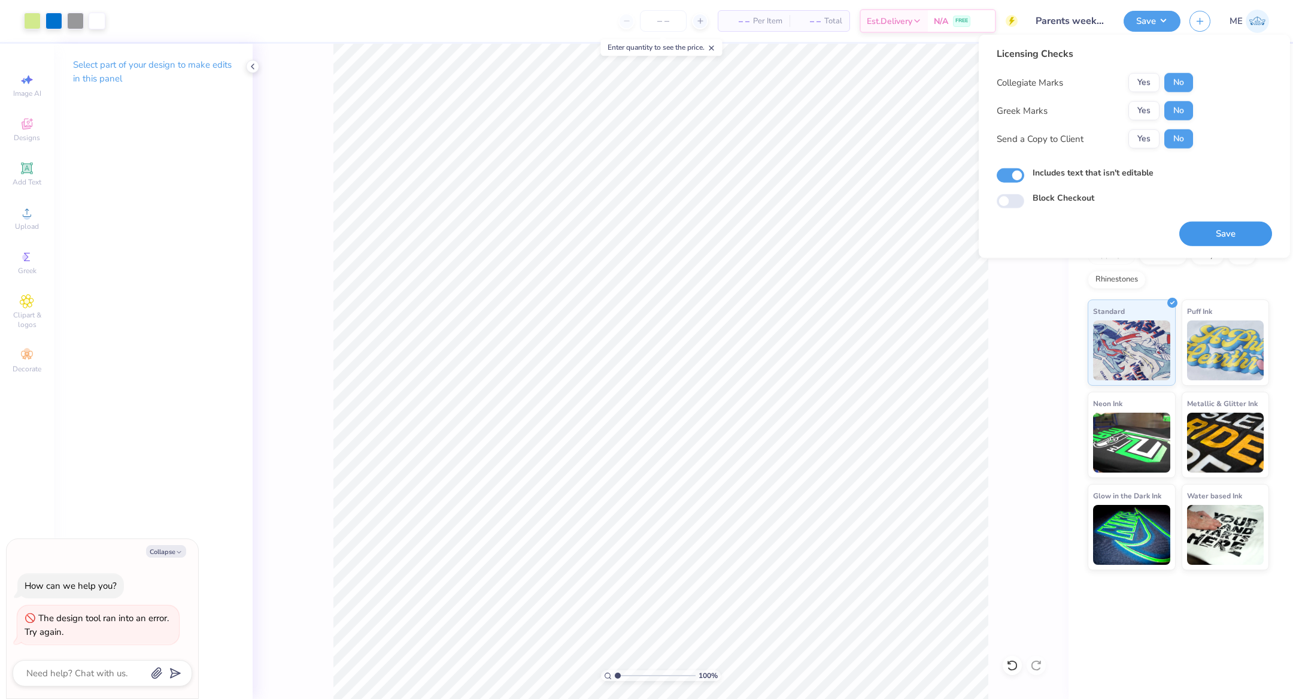
click at [1188, 226] on button "Save" at bounding box center [1225, 233] width 93 height 25
click at [1206, 224] on button "Save" at bounding box center [1225, 233] width 93 height 25
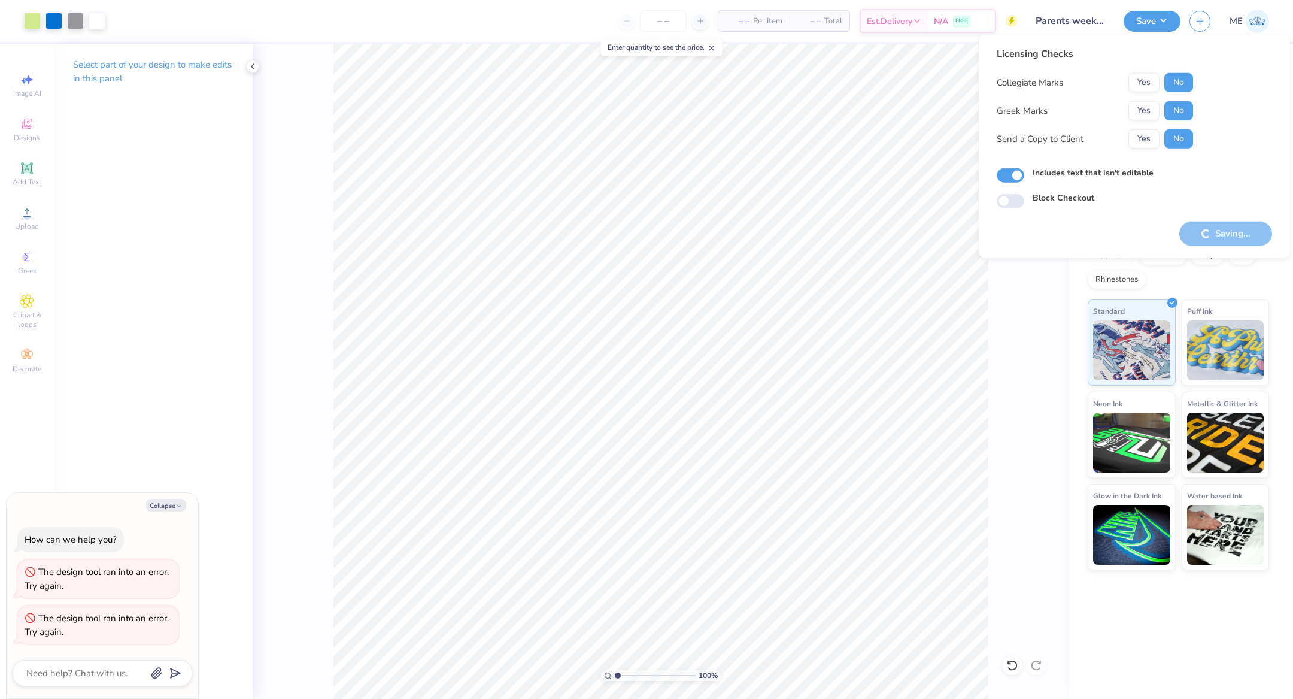
type textarea "x"
